Goal: Task Accomplishment & Management: Manage account settings

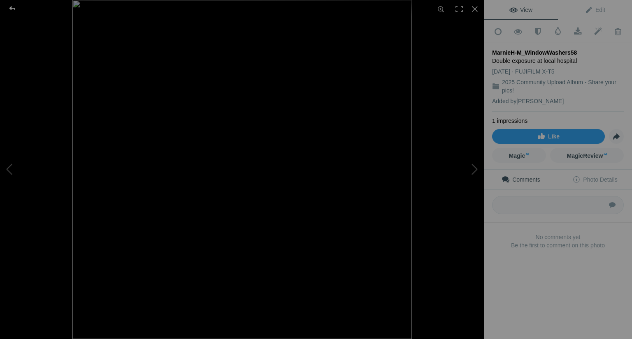
click at [16, 8] on div at bounding box center [13, 8] width 30 height 16
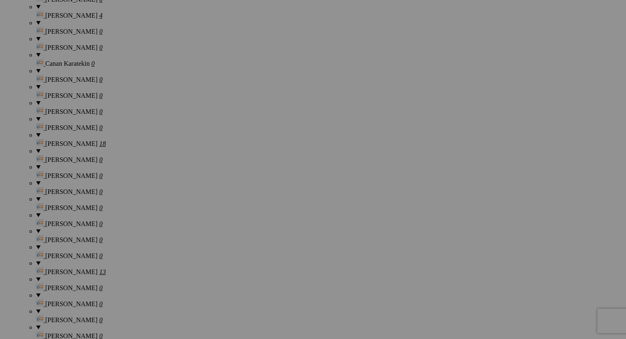
scroll to position [819, 0]
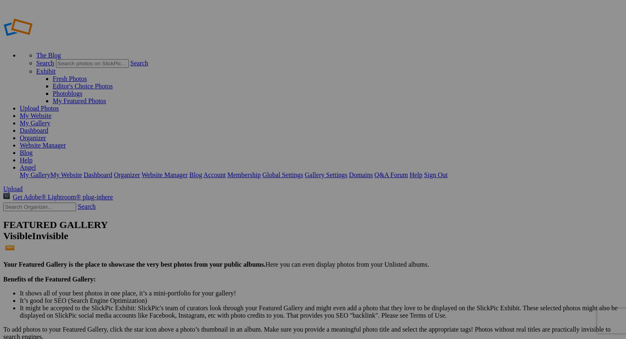
type input "[PERSON_NAME]"
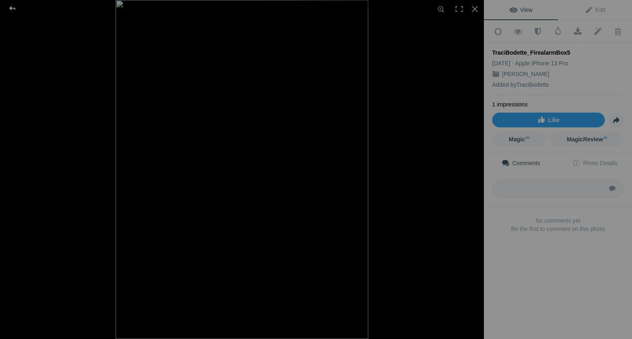
click at [11, 7] on div at bounding box center [13, 8] width 30 height 16
